Goal: Task Accomplishment & Management: Complete application form

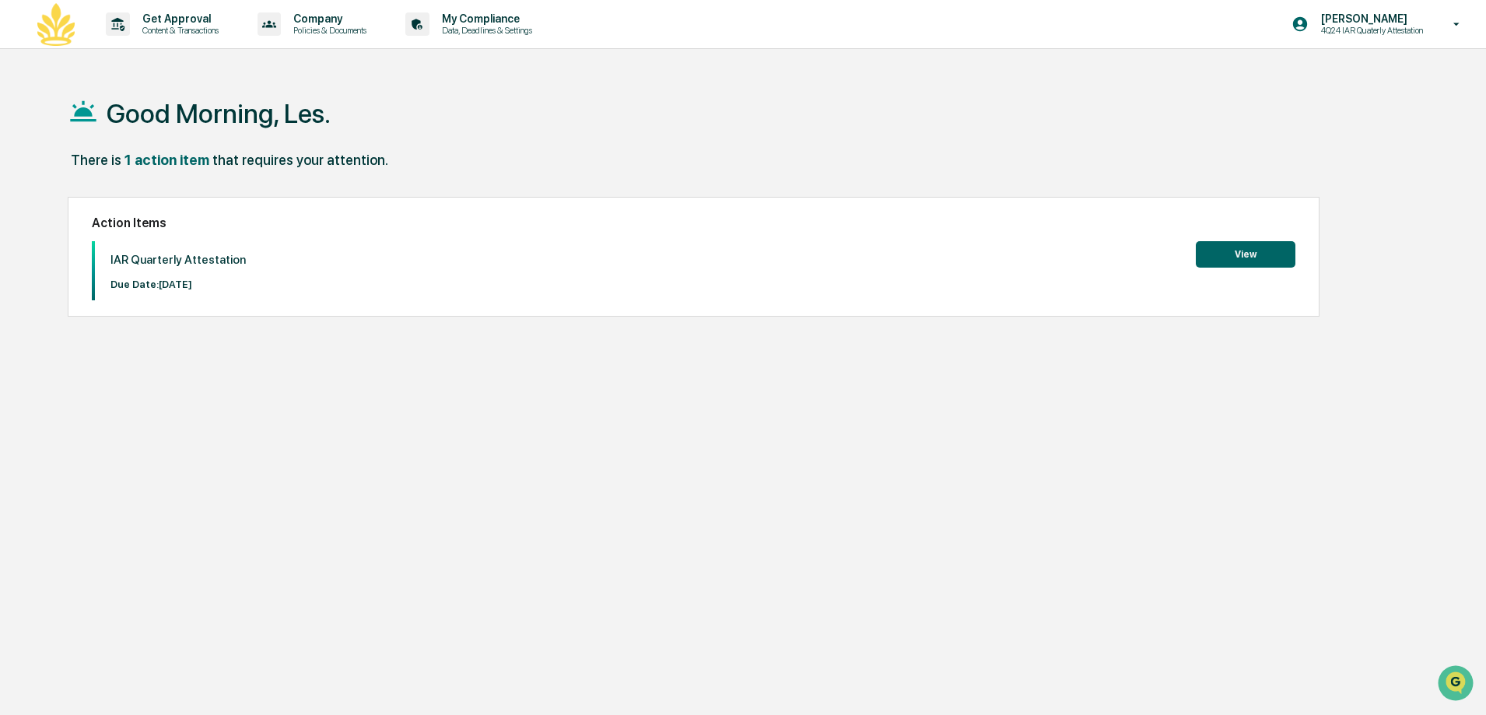
click at [1246, 248] on button "View" at bounding box center [1245, 254] width 100 height 26
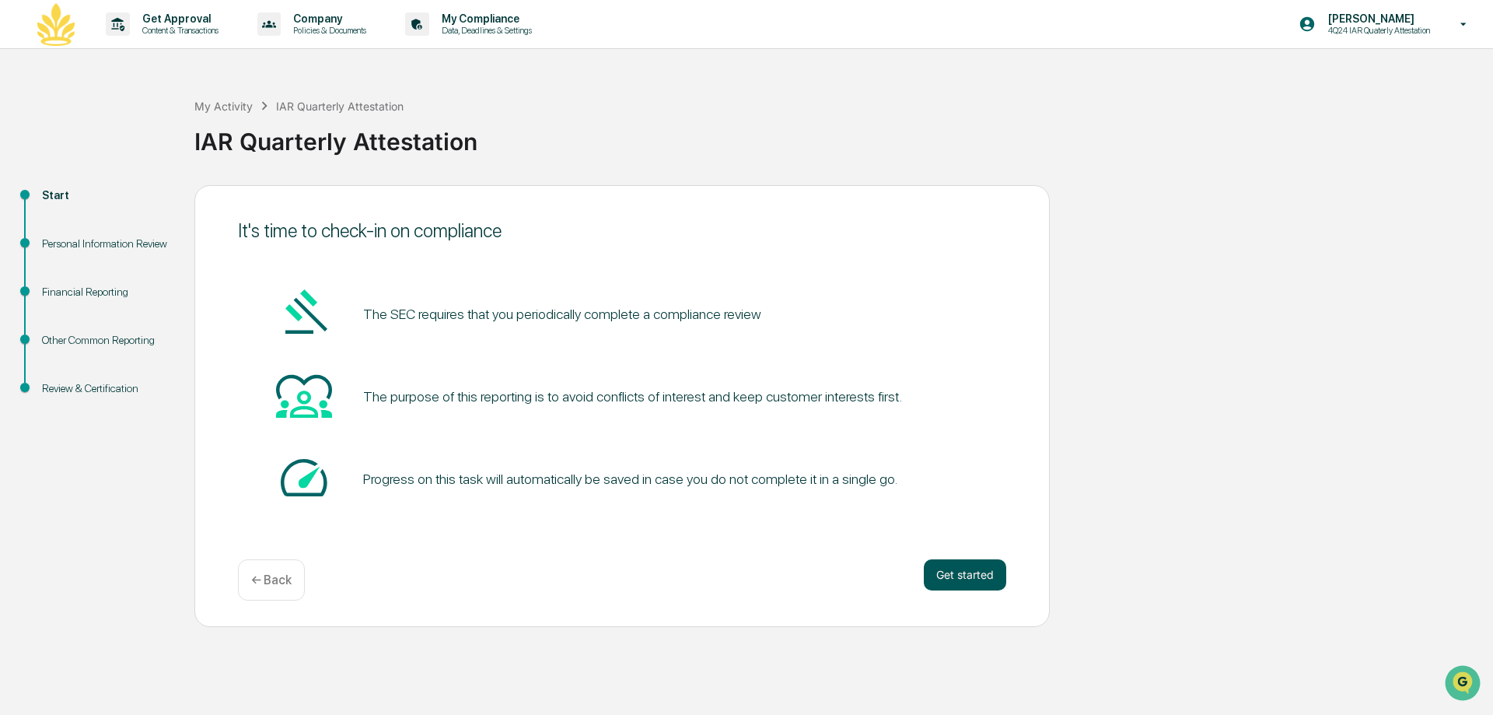
click at [976, 568] on button "Get started" at bounding box center [965, 574] width 82 height 31
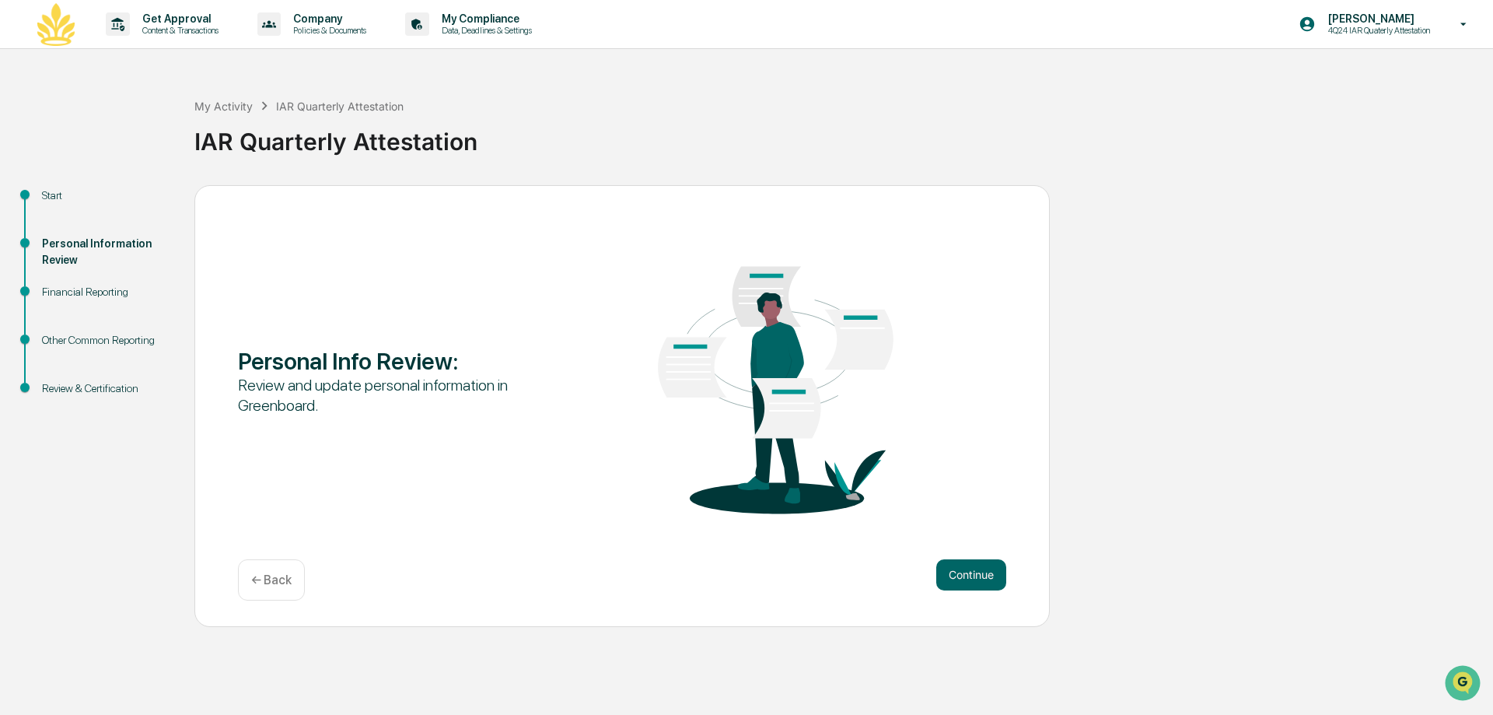
click at [976, 568] on button "Continue" at bounding box center [971, 574] width 70 height 31
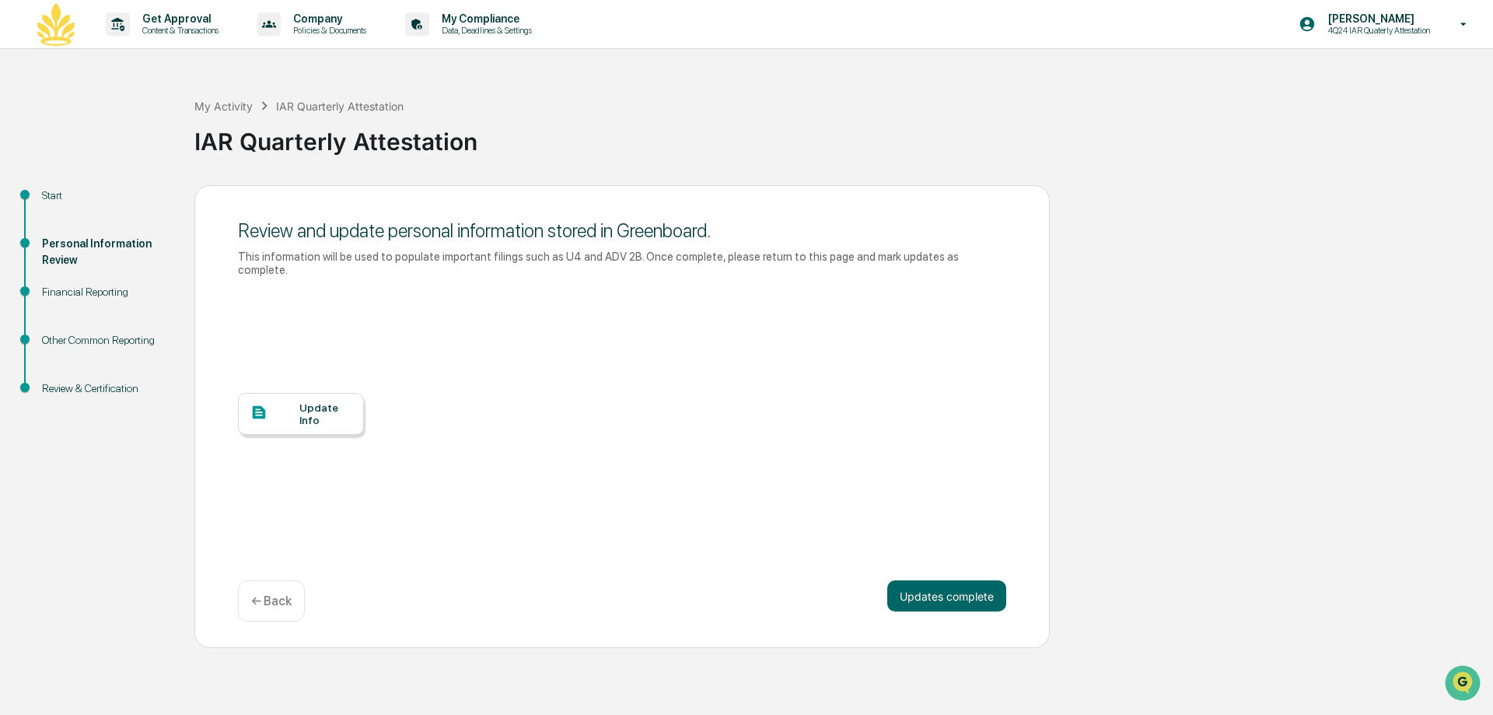
click at [282, 393] on div "Update Info" at bounding box center [301, 414] width 126 height 42
click at [934, 580] on button "Updates complete" at bounding box center [946, 595] width 119 height 31
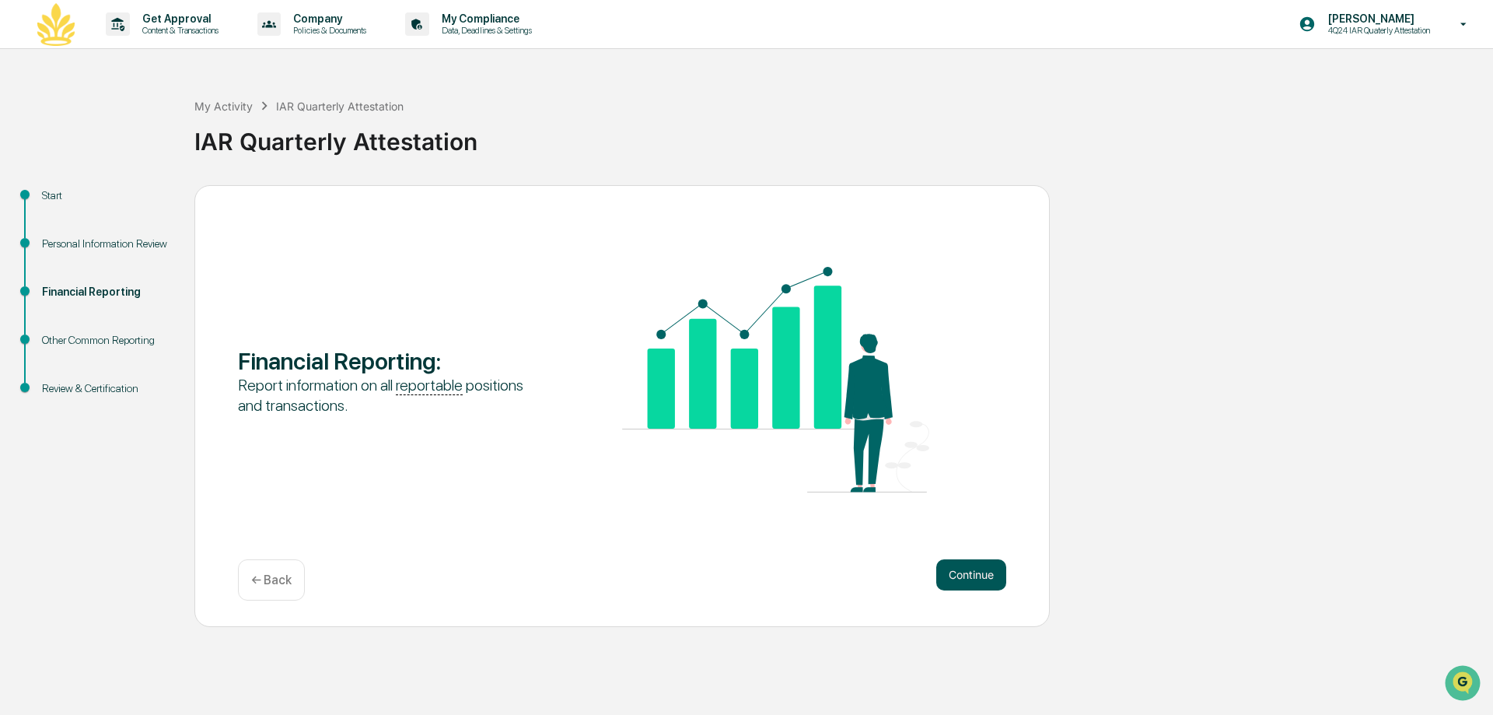
click at [971, 578] on button "Continue" at bounding box center [971, 574] width 70 height 31
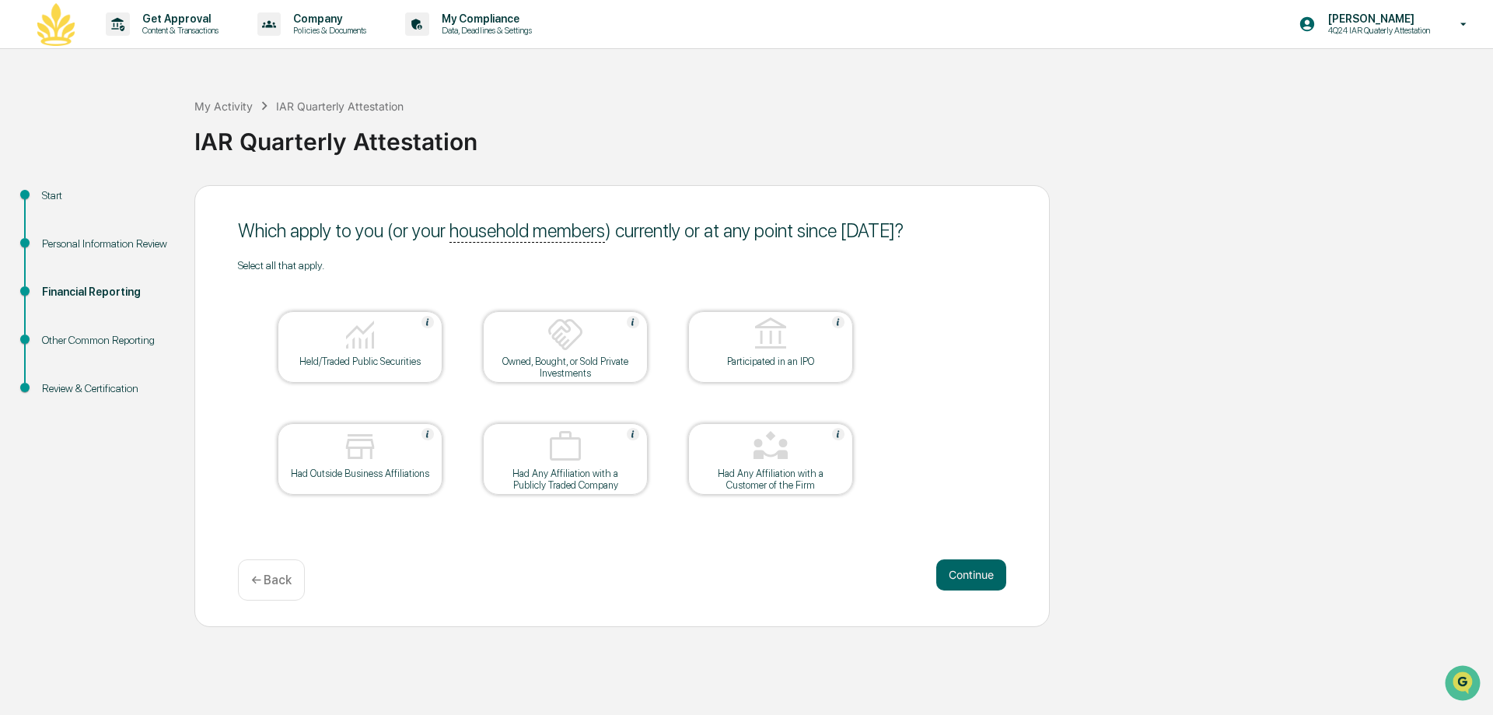
click at [313, 334] on div at bounding box center [360, 336] width 156 height 40
click at [959, 572] on button "Continue" at bounding box center [971, 574] width 70 height 31
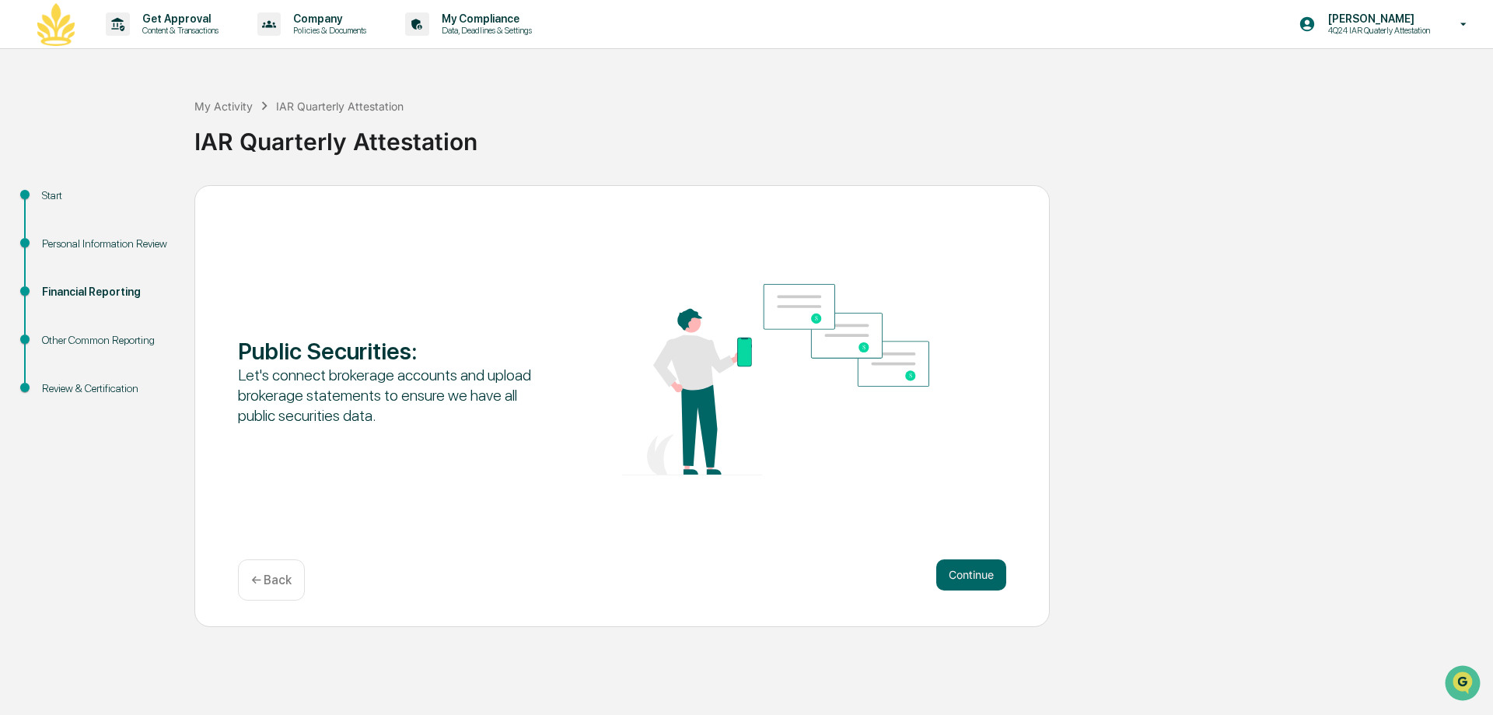
click at [276, 588] on div "← Back" at bounding box center [271, 579] width 67 height 41
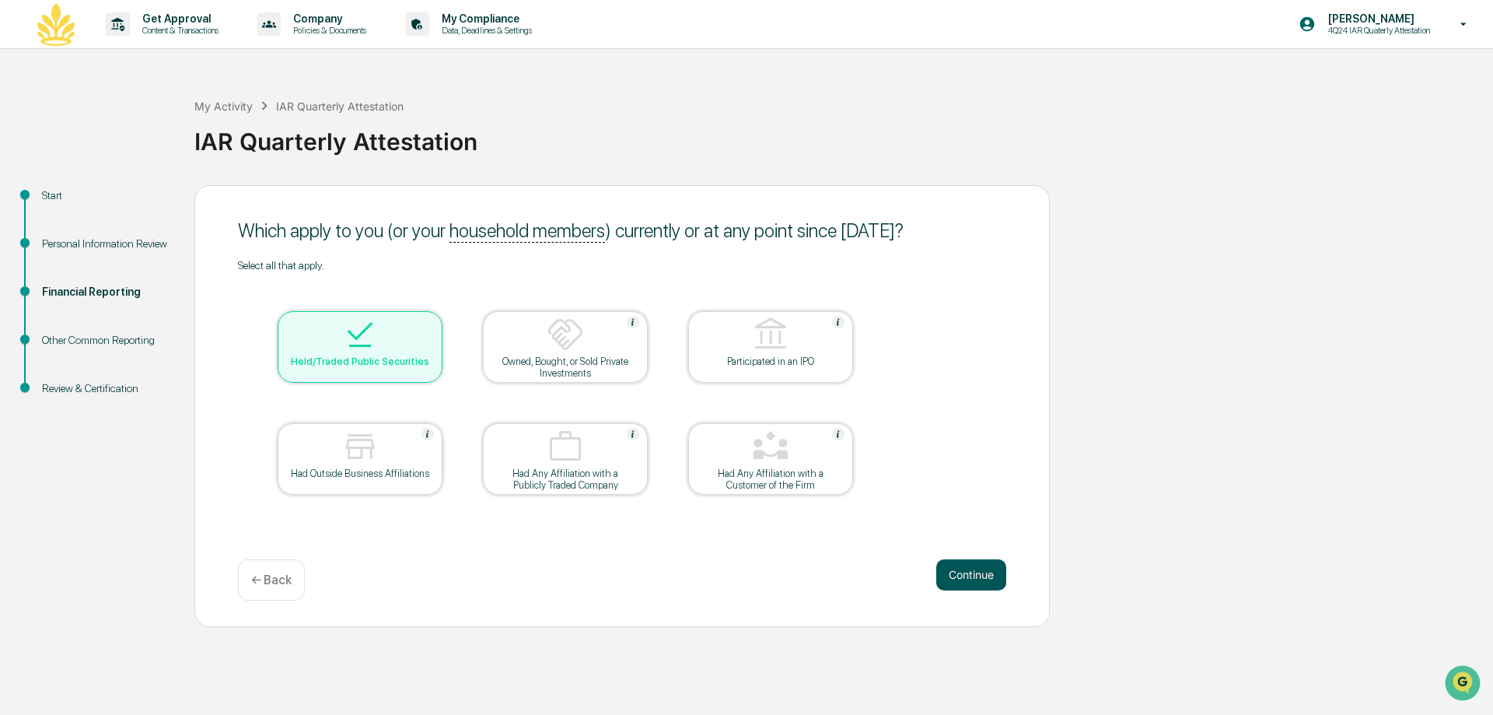
click at [971, 567] on button "Continue" at bounding box center [971, 574] width 70 height 31
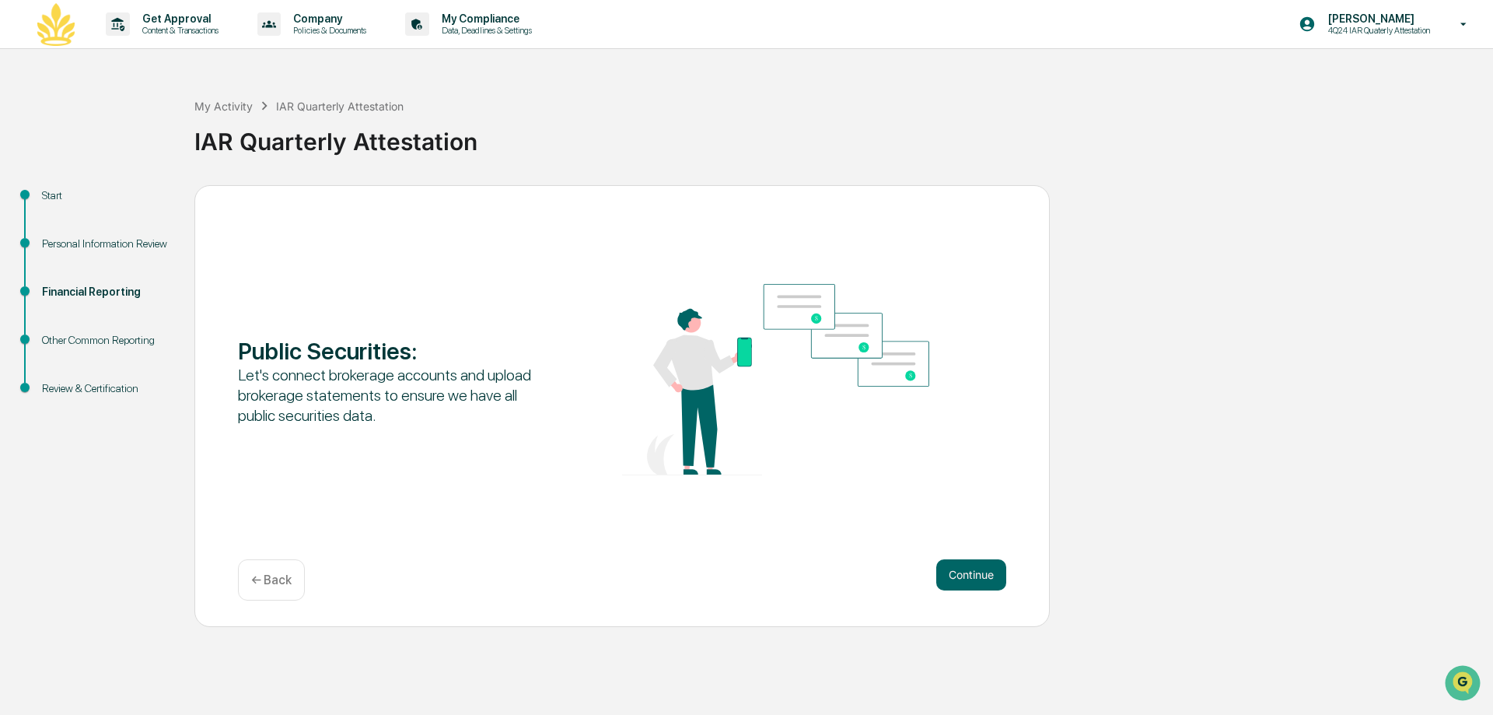
click at [971, 567] on button "Continue" at bounding box center [971, 574] width 70 height 31
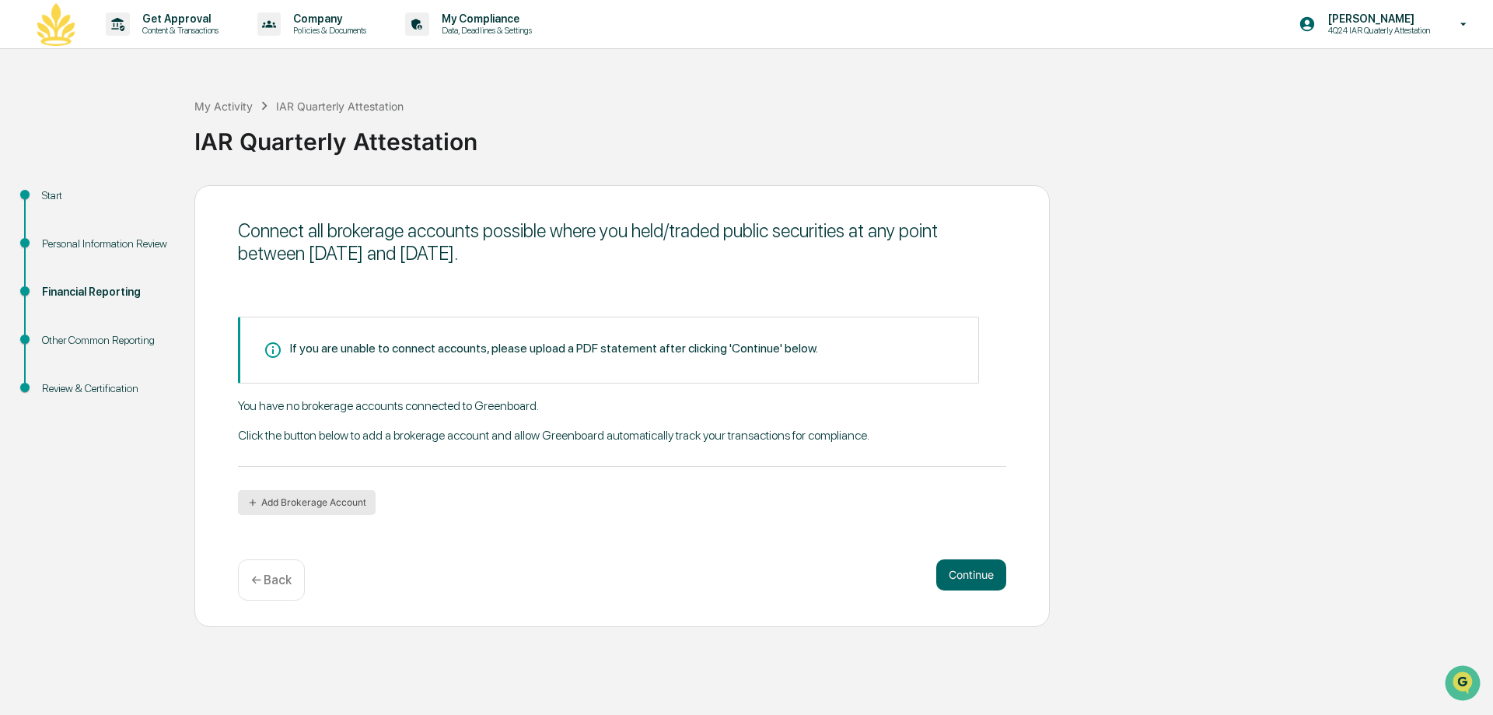
click at [254, 502] on icon "button" at bounding box center [252, 502] width 11 height 11
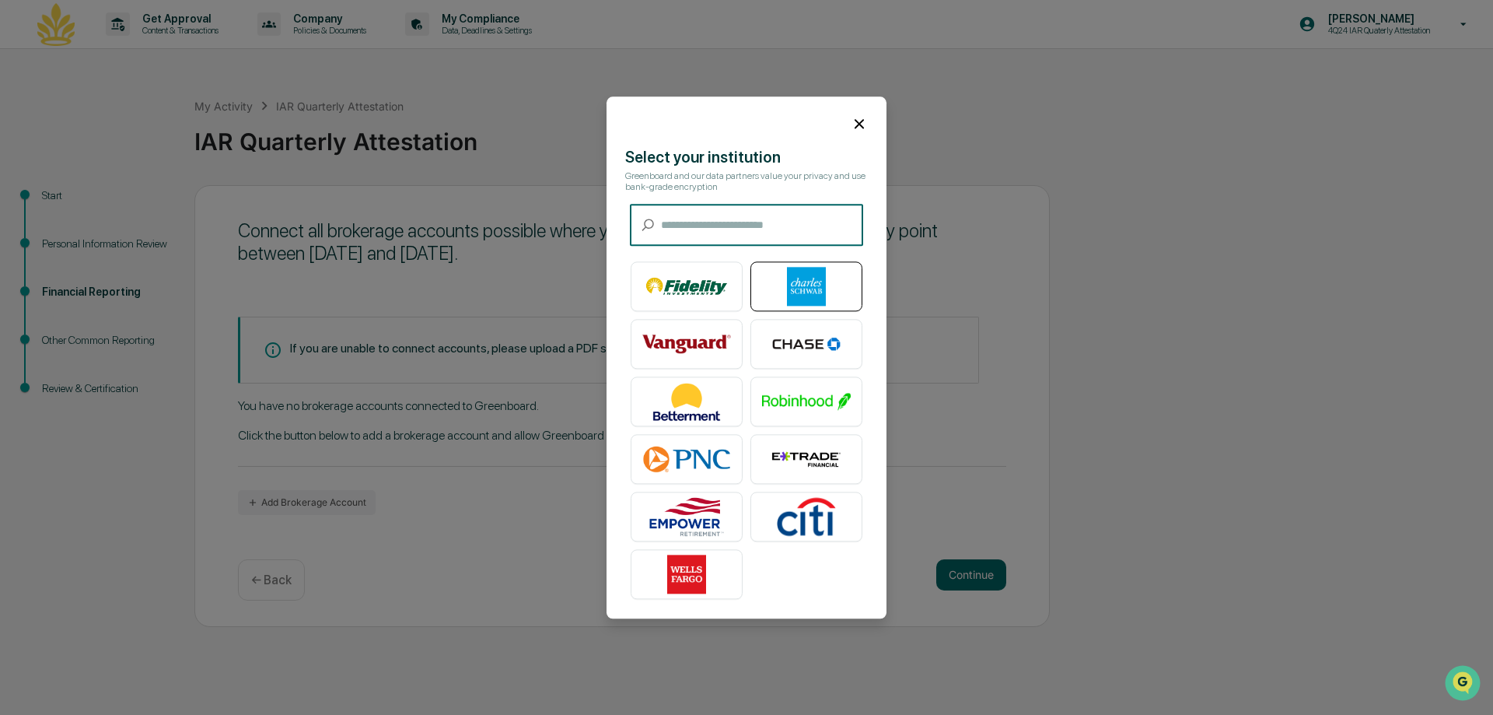
click at [793, 287] on img at bounding box center [806, 286] width 89 height 39
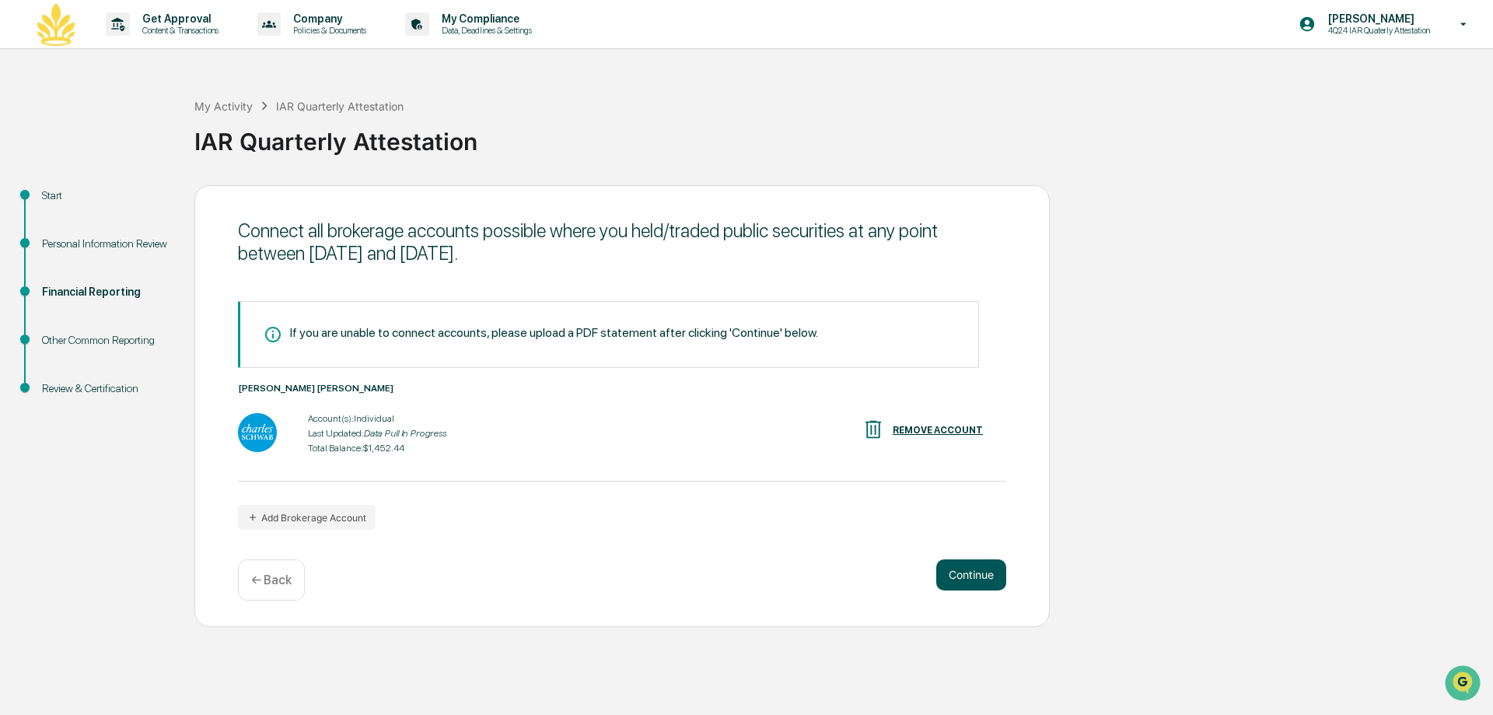
click at [960, 572] on button "Continue" at bounding box center [971, 574] width 70 height 31
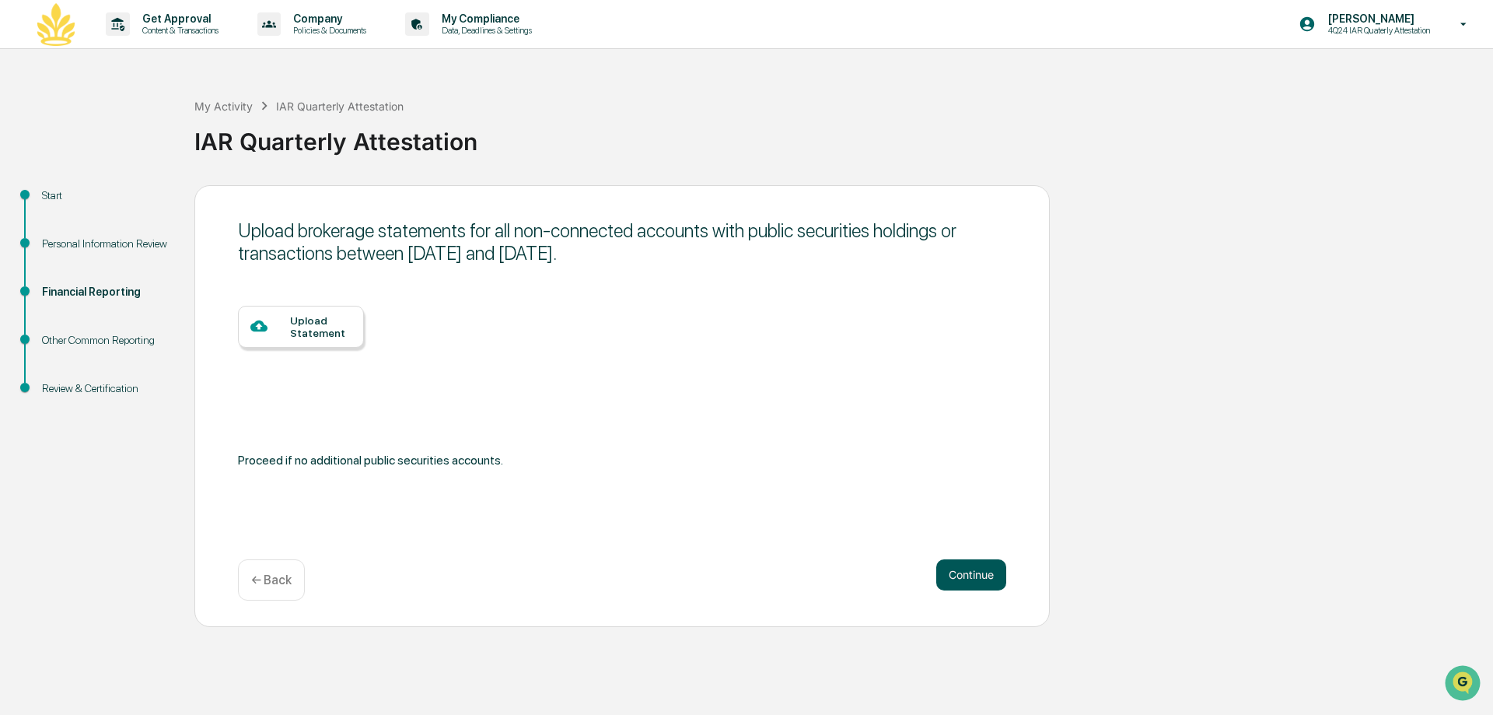
click at [960, 572] on button "Continue" at bounding box center [971, 574] width 70 height 31
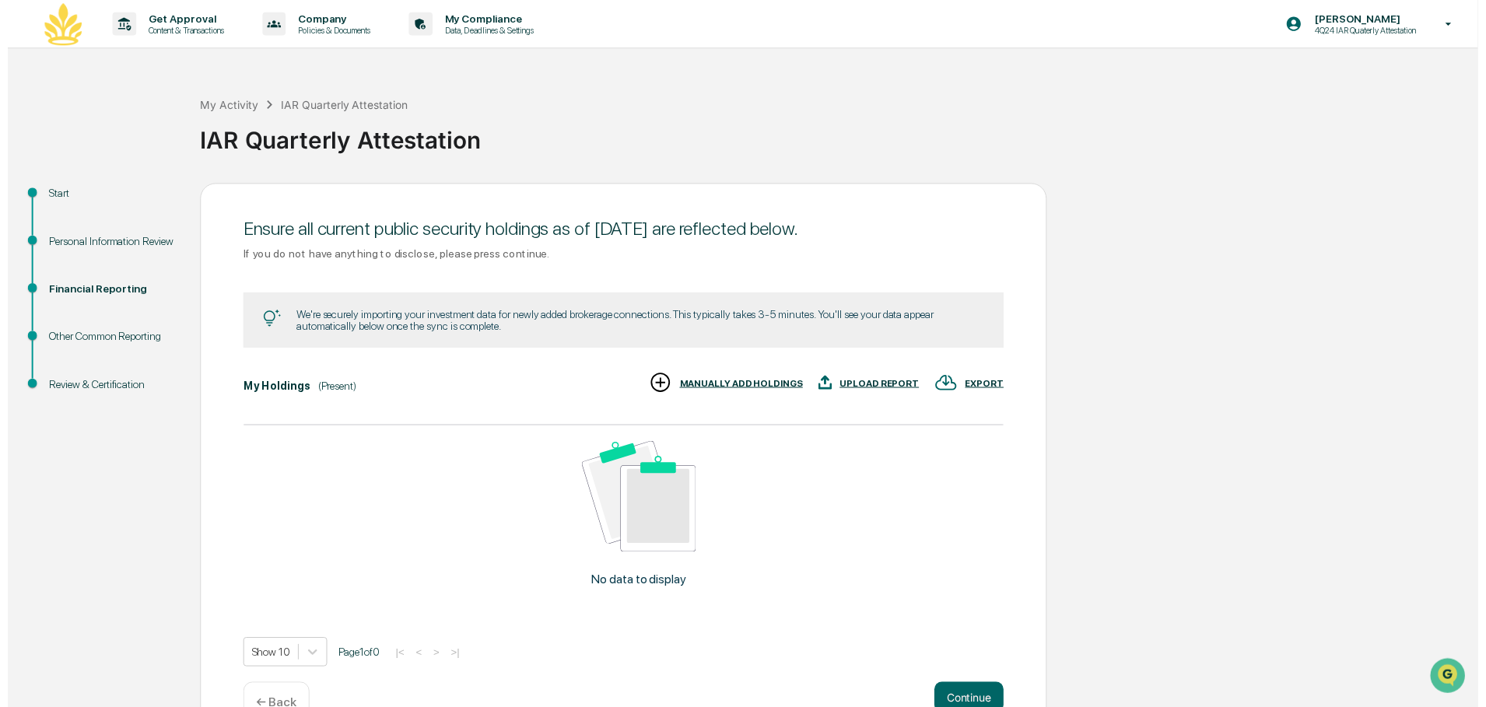
scroll to position [42, 0]
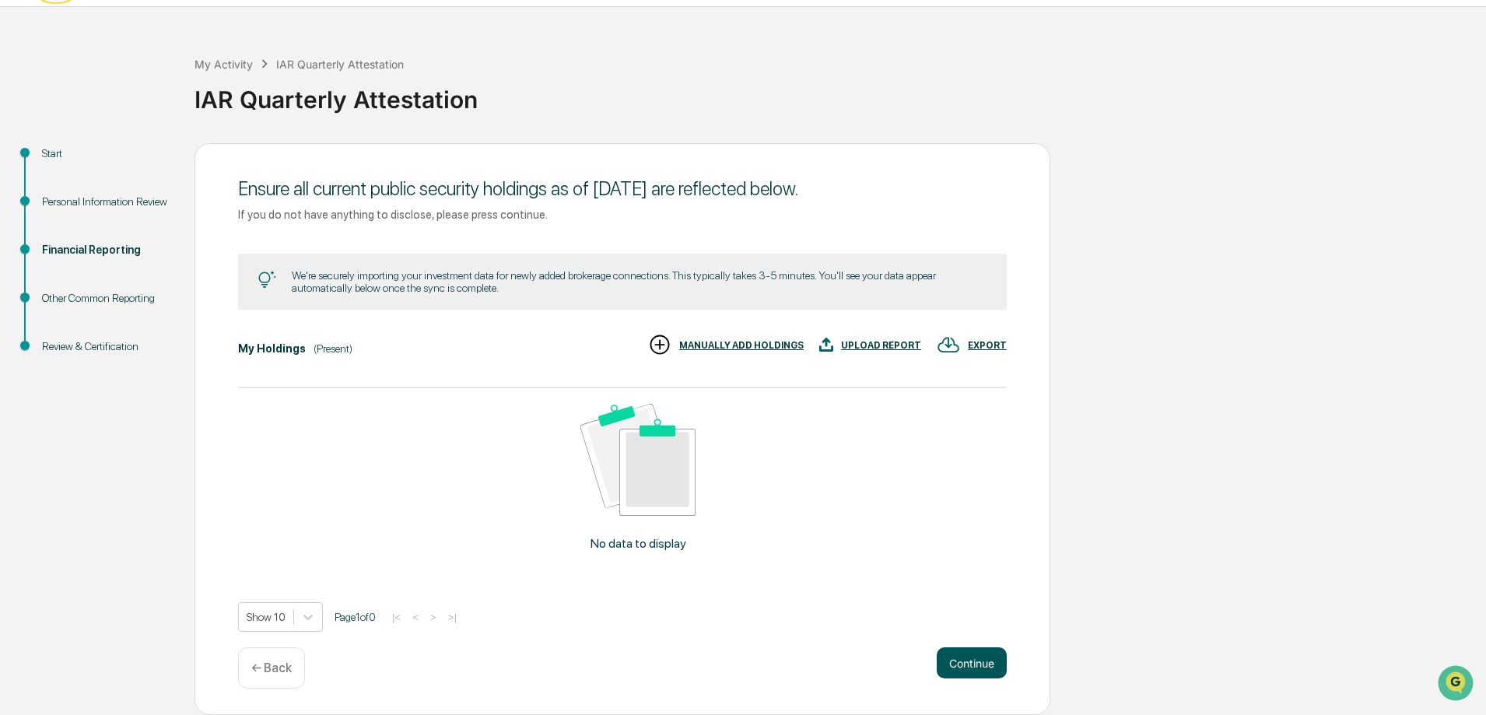
click at [963, 660] on button "Continue" at bounding box center [971, 662] width 70 height 31
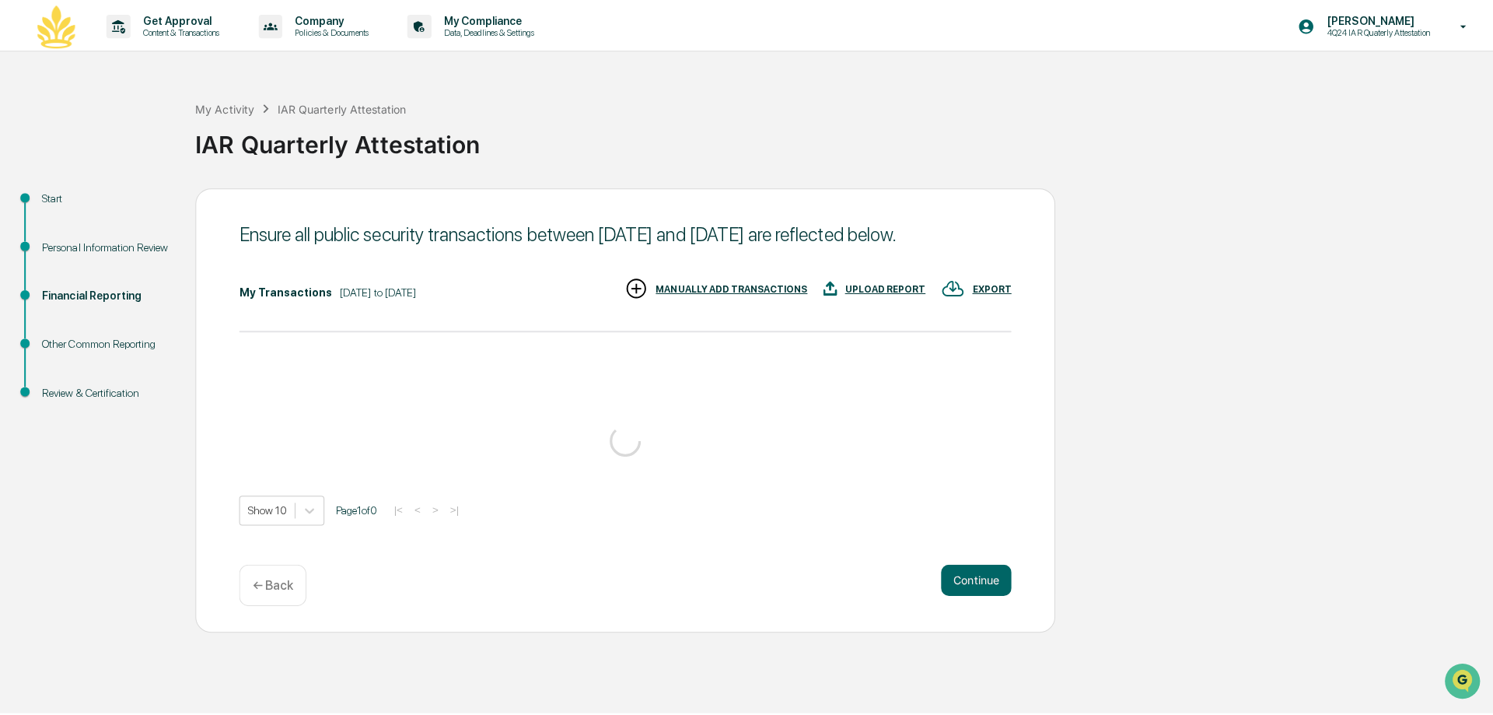
scroll to position [0, 0]
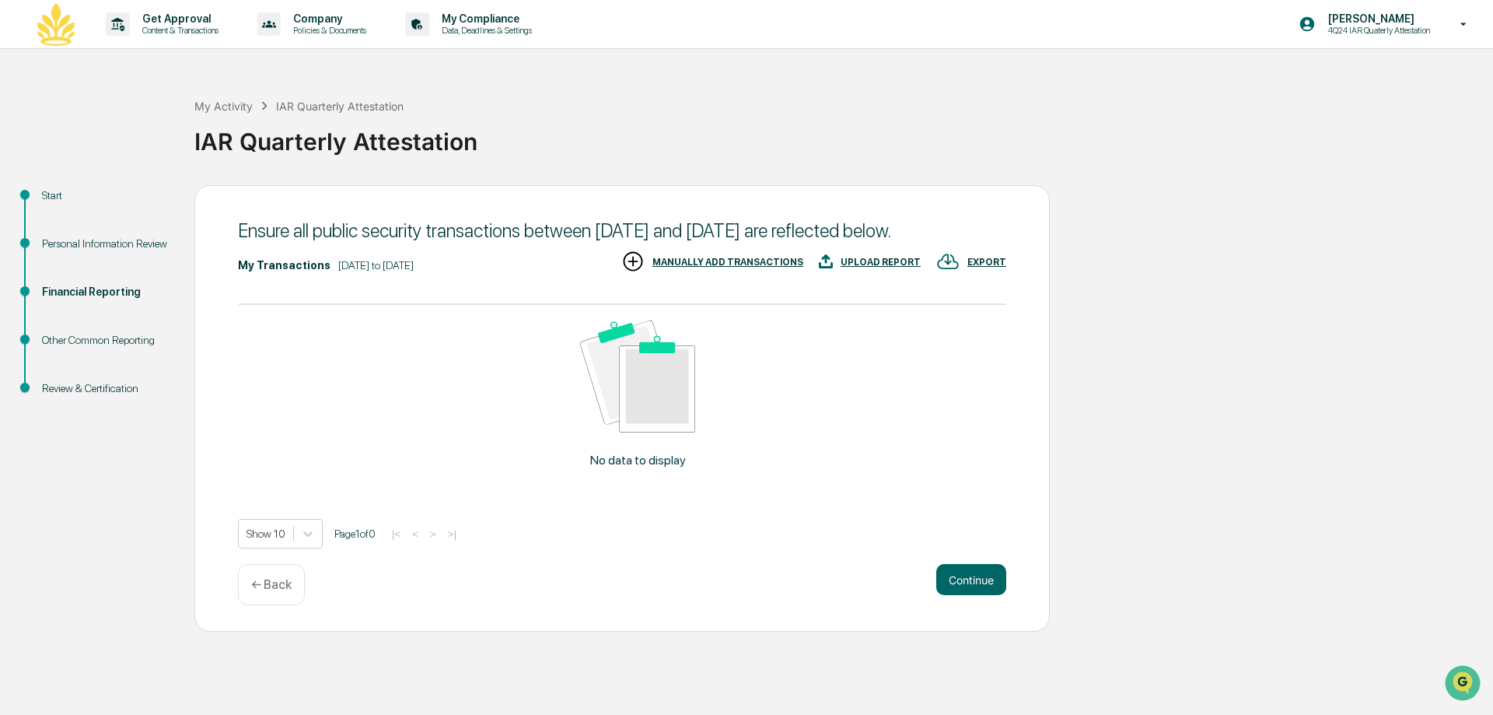
click at [387, 271] on div "[DATE] to [DATE]" at bounding box center [375, 265] width 75 height 12
click at [960, 593] on button "Continue" at bounding box center [971, 579] width 70 height 31
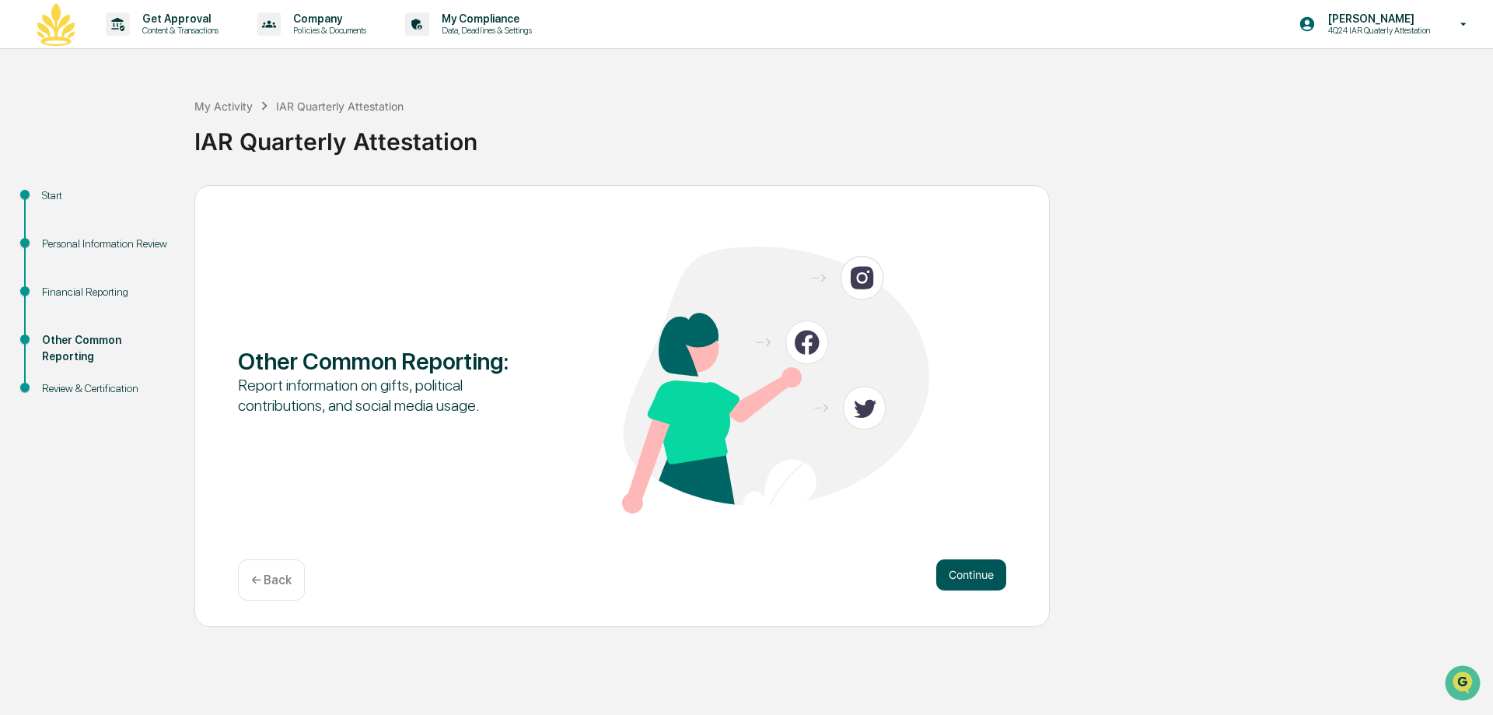
click at [993, 576] on button "Continue" at bounding box center [971, 574] width 70 height 31
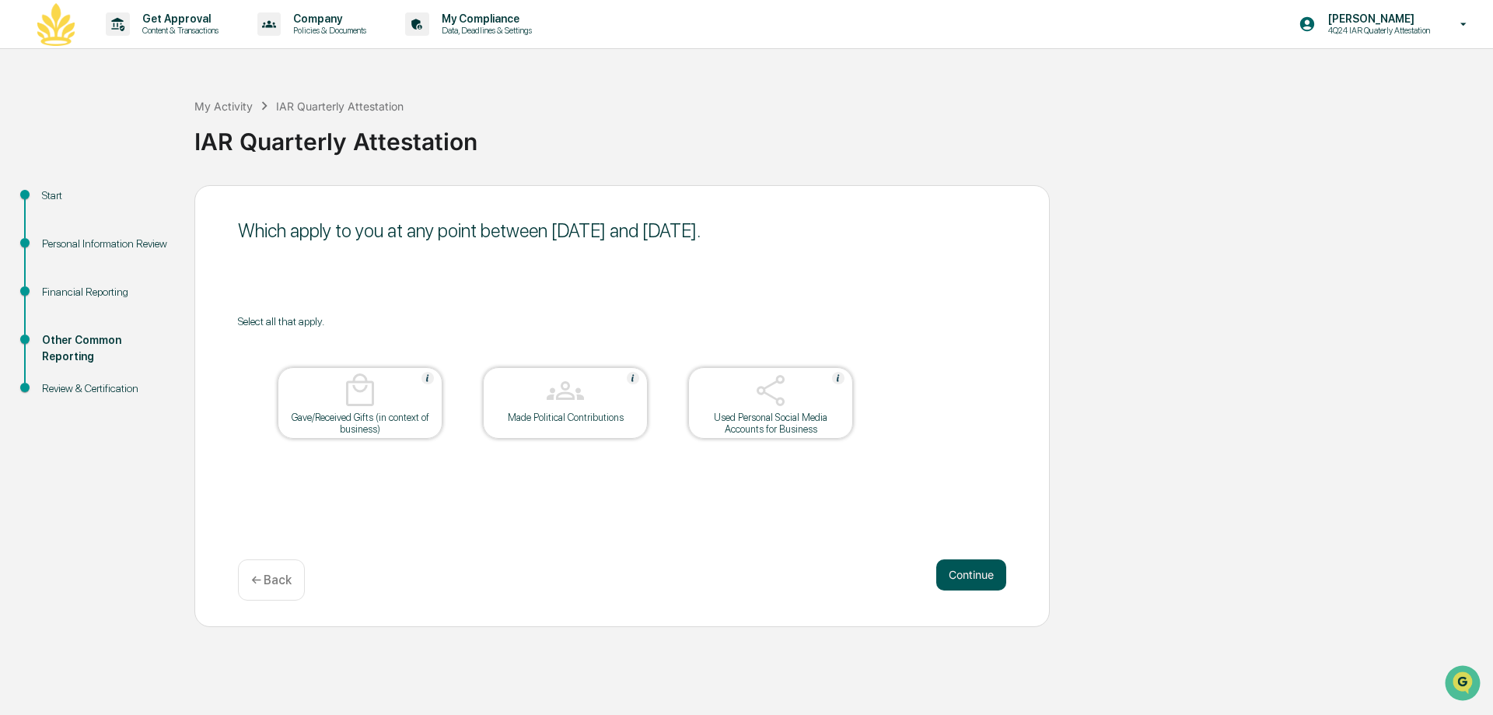
click at [957, 581] on button "Continue" at bounding box center [971, 574] width 70 height 31
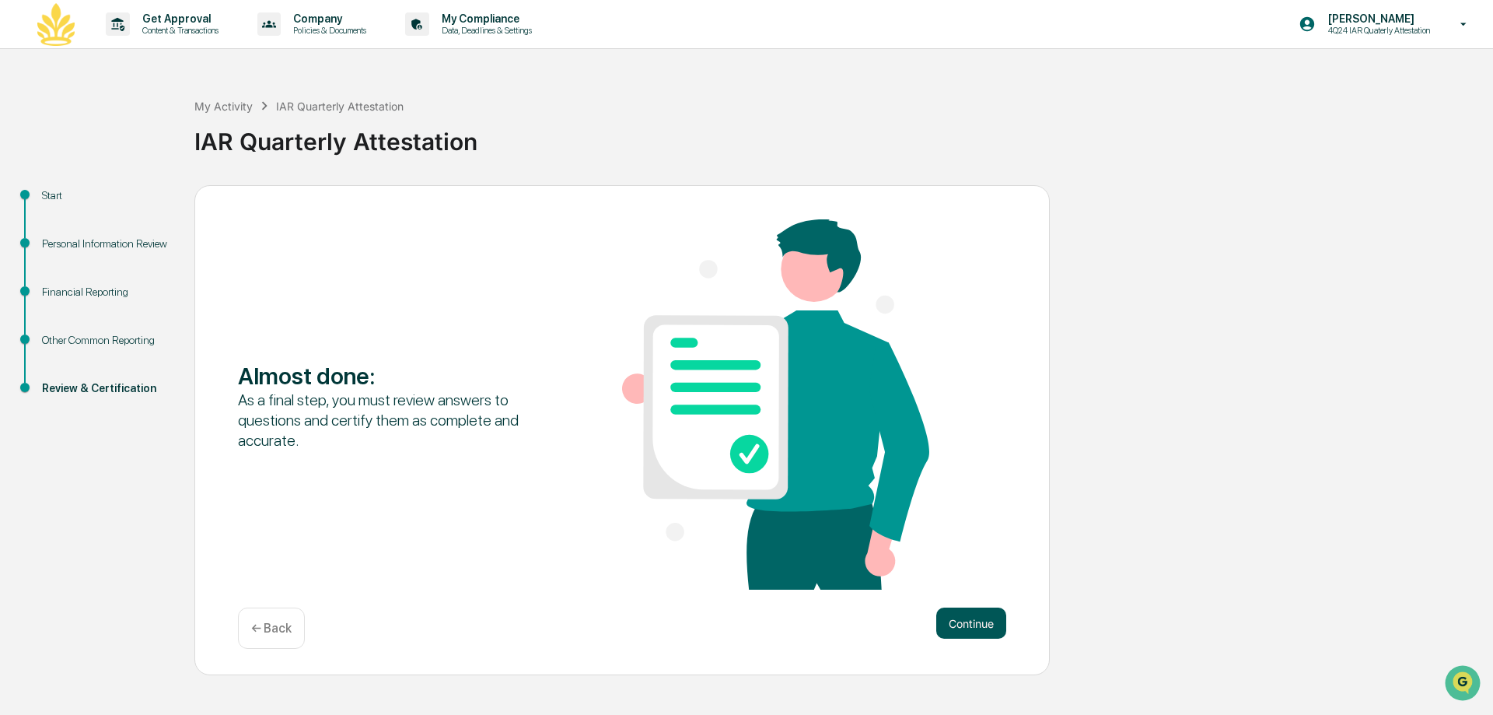
click at [966, 622] on button "Continue" at bounding box center [971, 622] width 70 height 31
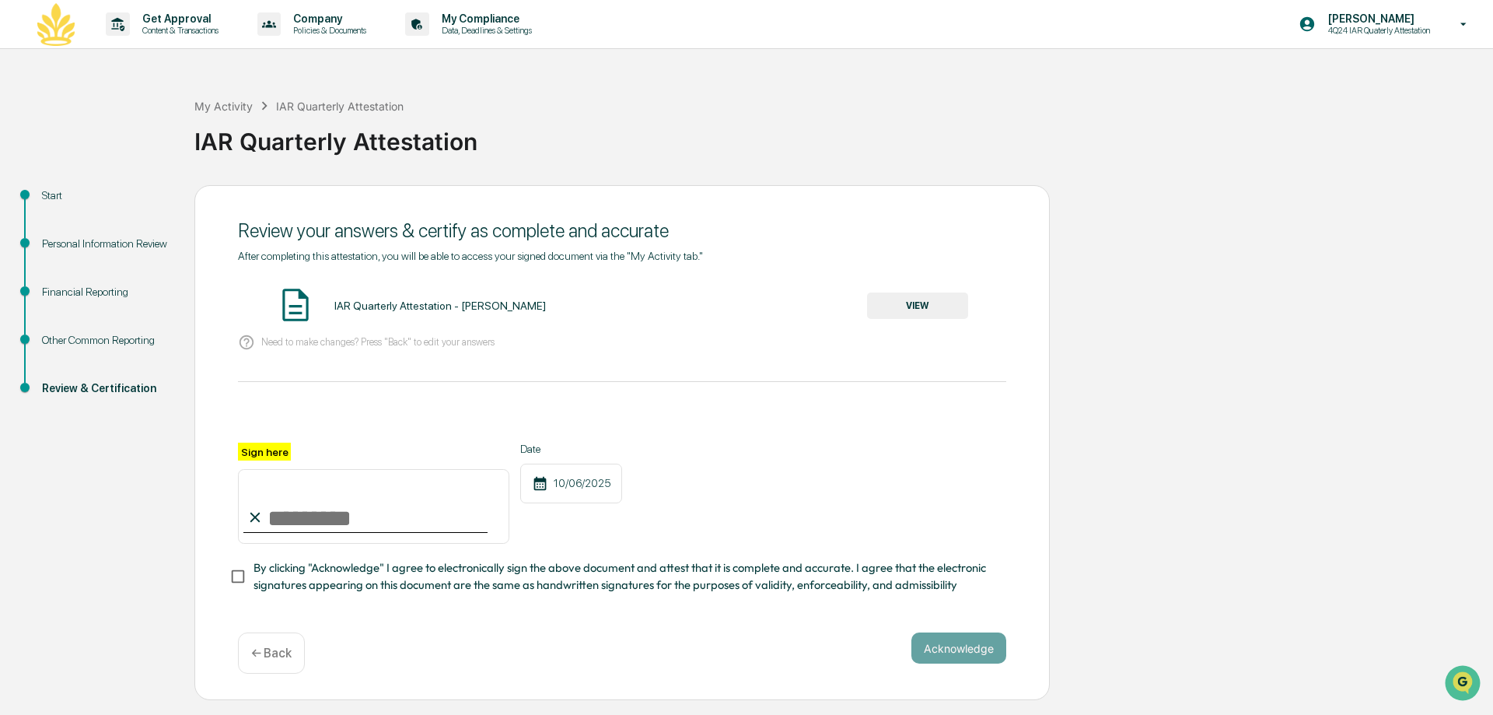
click at [925, 298] on button "VIEW" at bounding box center [917, 305] width 101 height 26
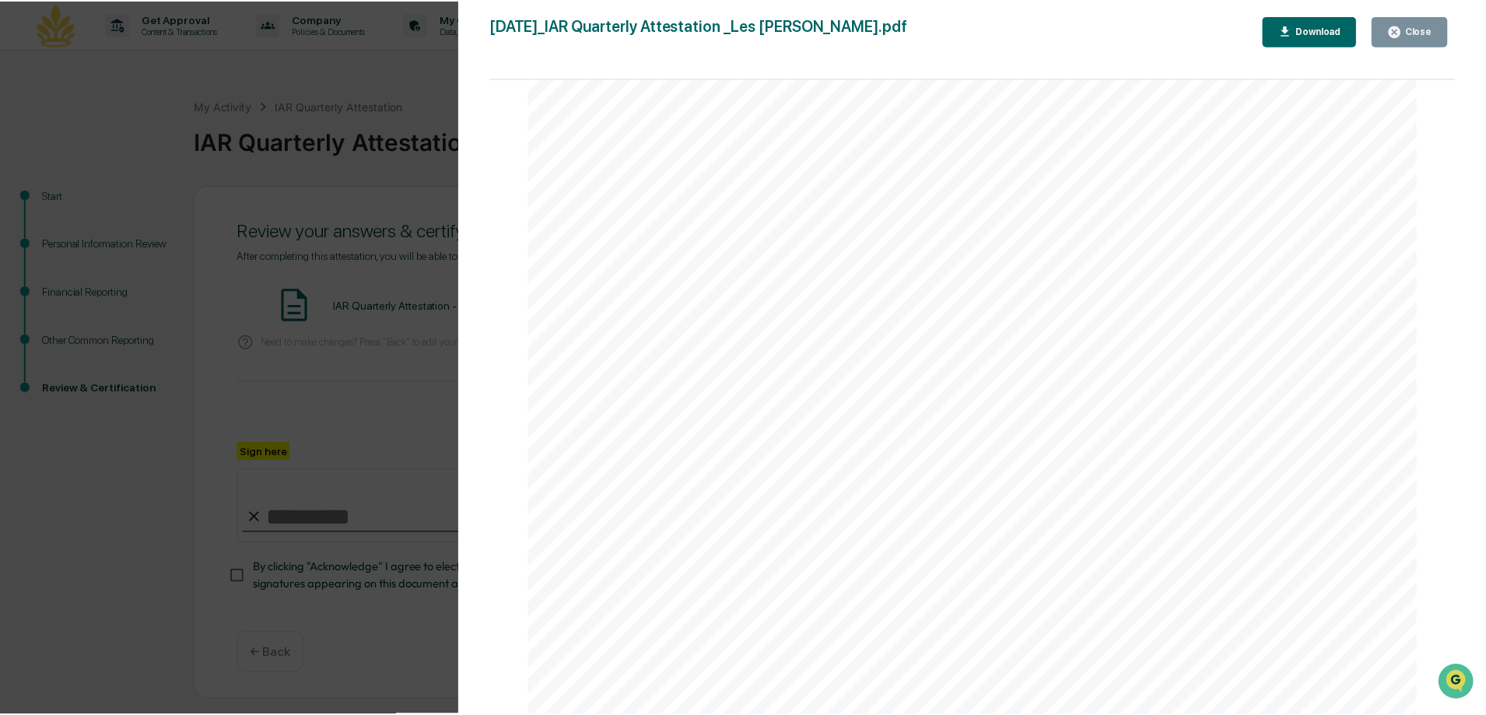
scroll to position [4603, 0]
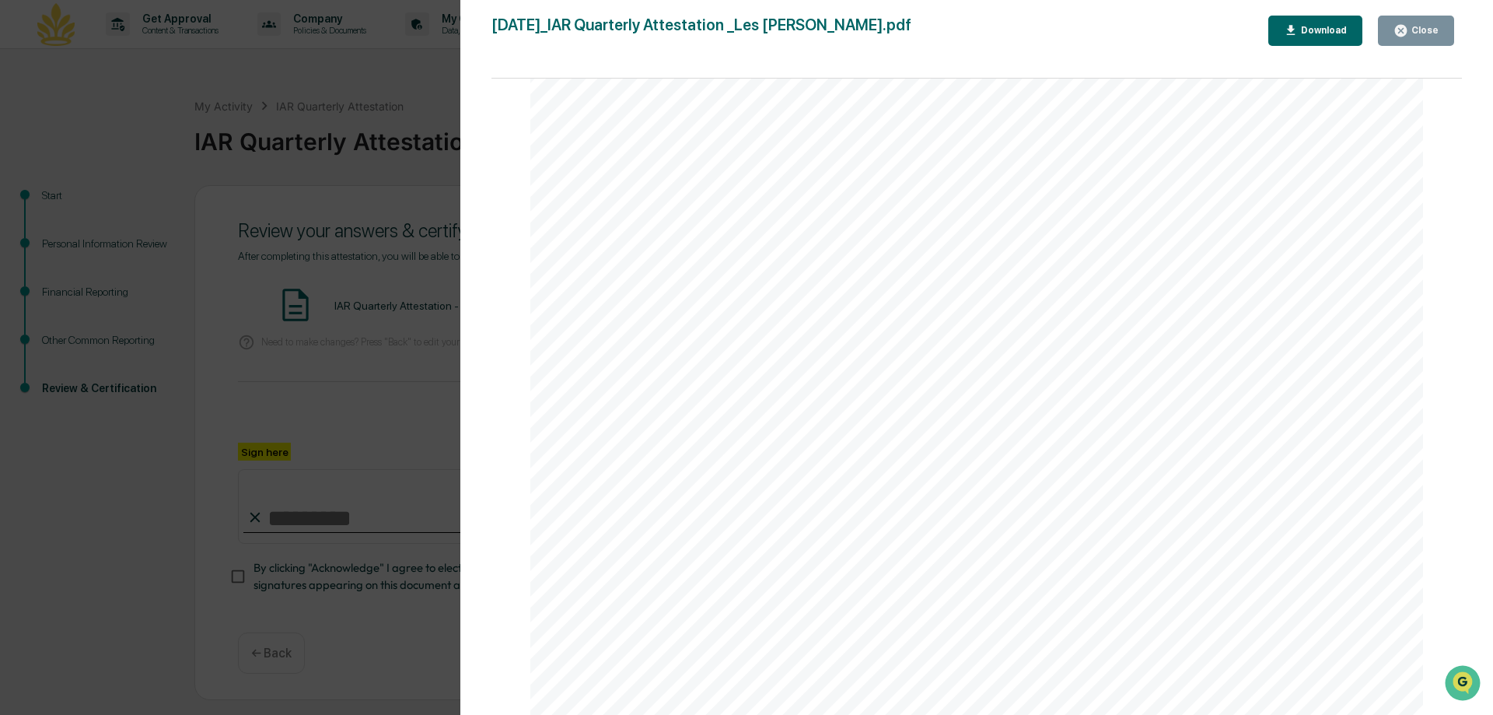
click at [1398, 26] on icon "button" at bounding box center [1401, 30] width 15 height 15
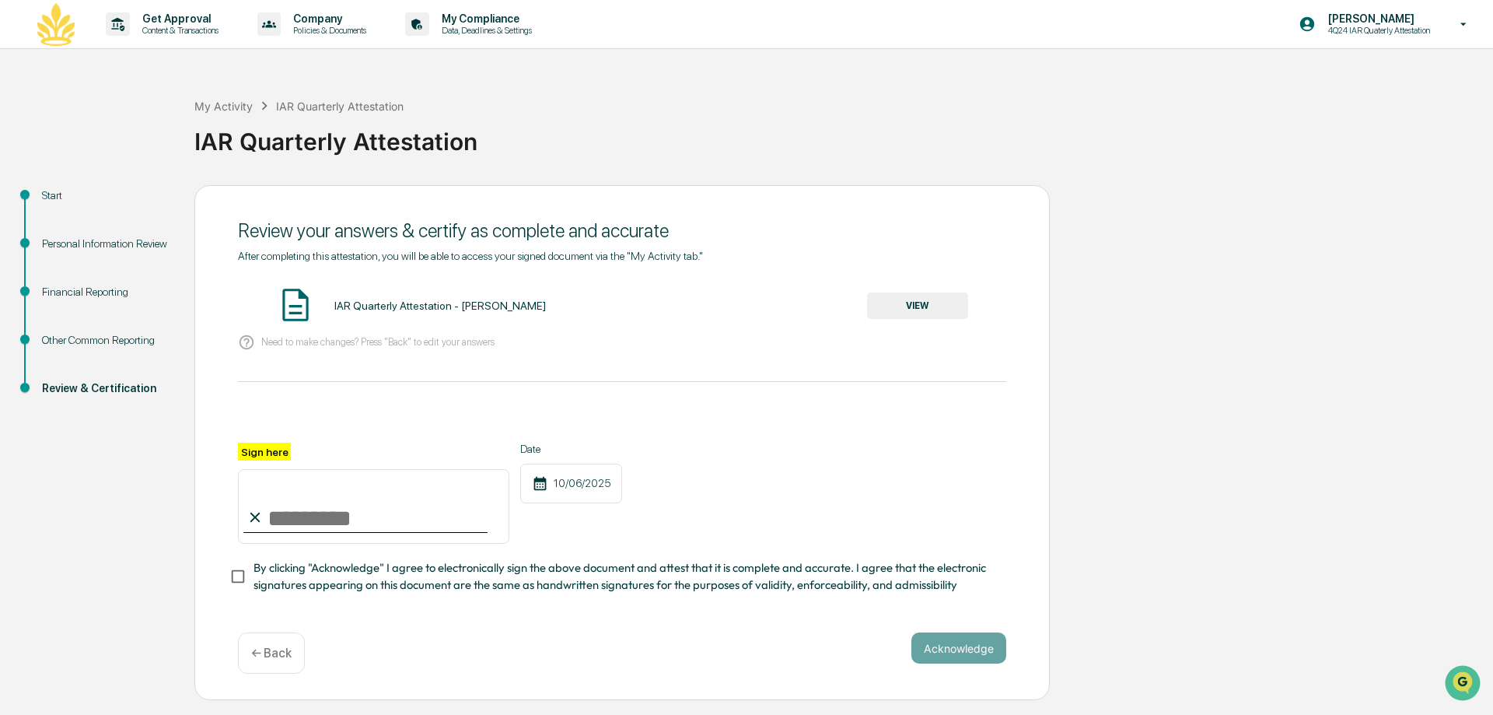
click at [306, 506] on input "Sign here" at bounding box center [373, 506] width 271 height 75
type input "**********"
click at [955, 657] on button "Acknowledge" at bounding box center [959, 647] width 95 height 31
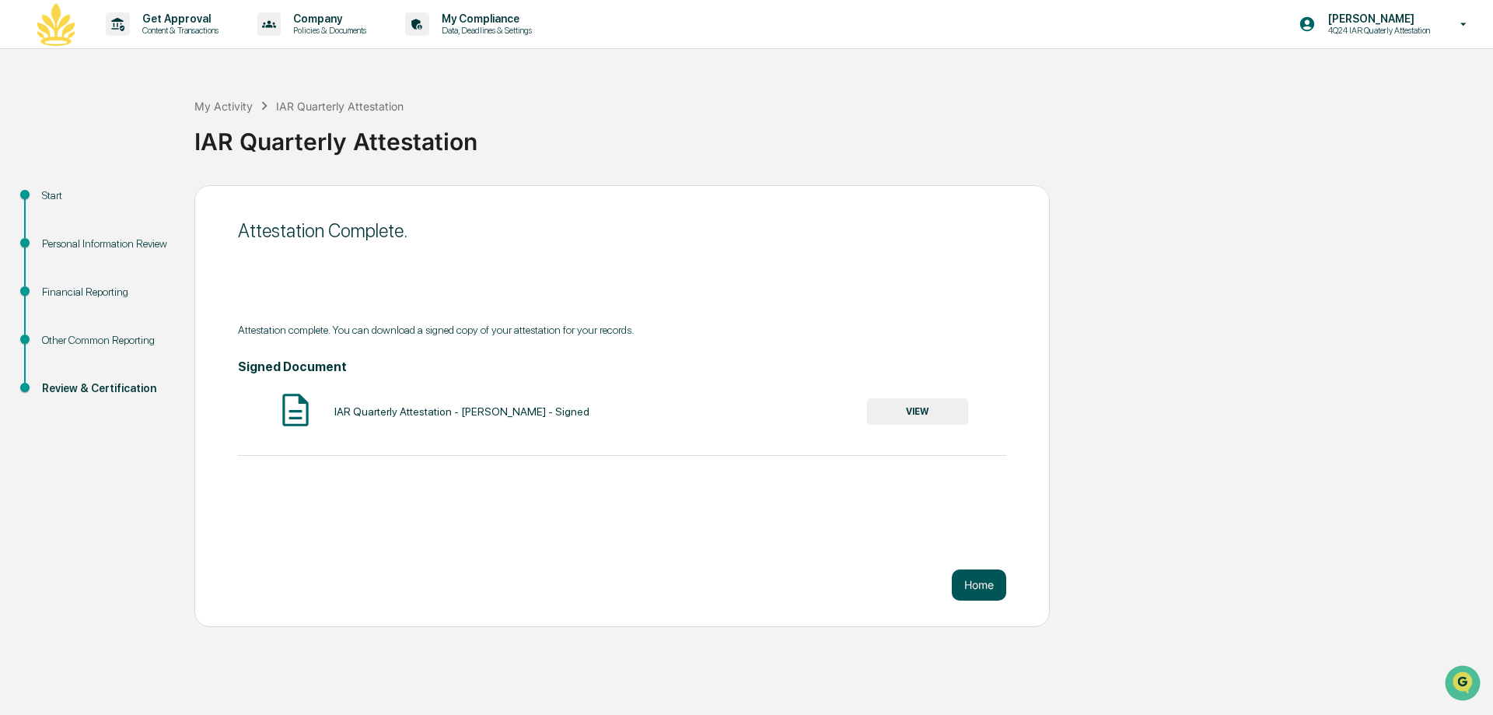
click at [972, 590] on button "Home" at bounding box center [979, 584] width 54 height 31
